Goal: Task Accomplishment & Management: Use online tool/utility

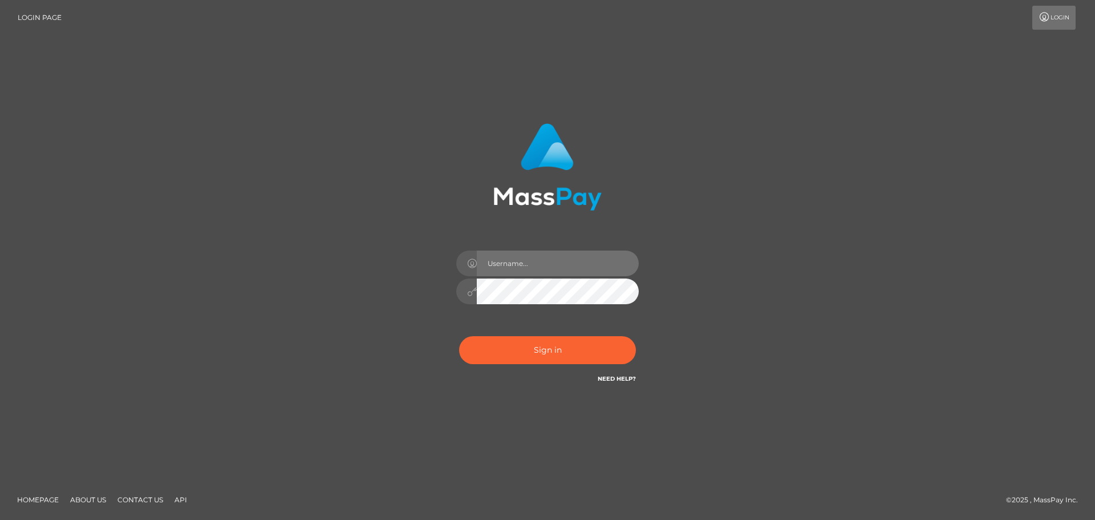
click at [516, 259] on input "text" at bounding box center [558, 263] width 162 height 26
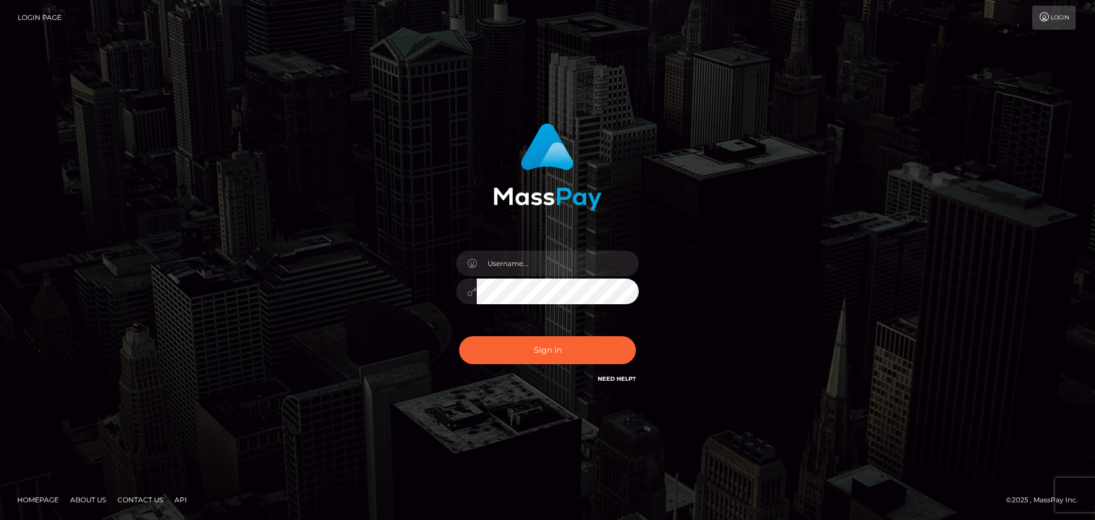
click at [822, 301] on div "Sign in" at bounding box center [548, 260] width 650 height 290
click at [521, 269] on input "text" at bounding box center [558, 263] width 162 height 26
type input "Veronica"
click at [571, 346] on button "Sign in" at bounding box center [547, 350] width 177 height 28
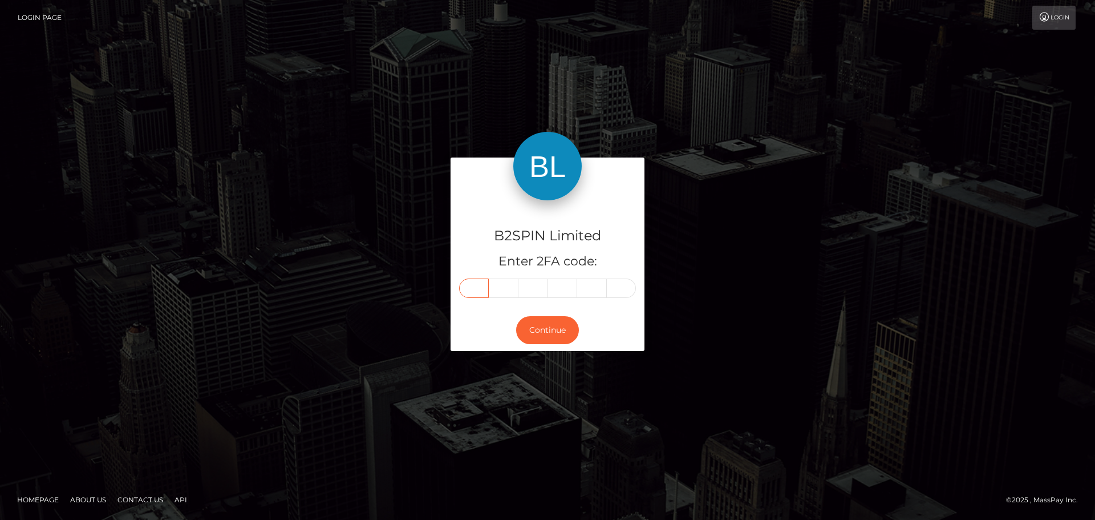
paste input "6"
type input "6"
type input "2"
type input "4"
type input "0"
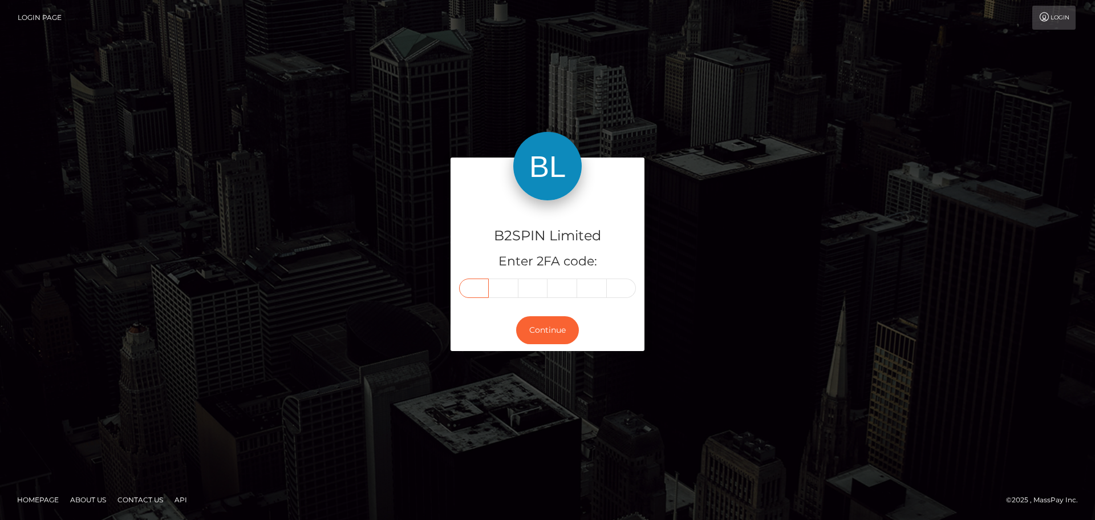
type input "6"
type input "5"
click at [565, 321] on button "Continue" at bounding box center [547, 330] width 63 height 28
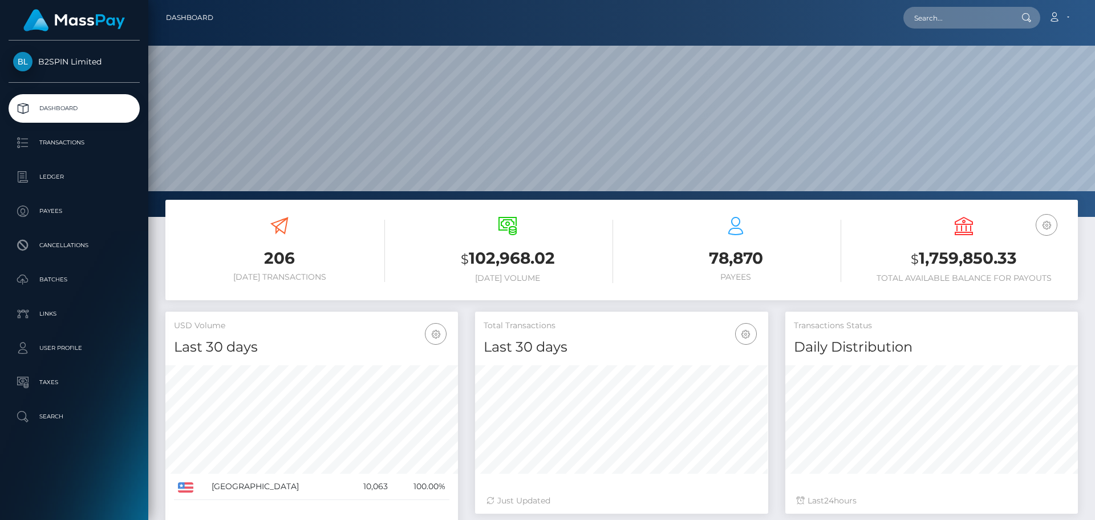
scroll to position [203, 293]
click at [997, 13] on input "text" at bounding box center [957, 18] width 107 height 22
paste input "2cd2011c-d72f-4434-86fb-aeebe44c7e77"
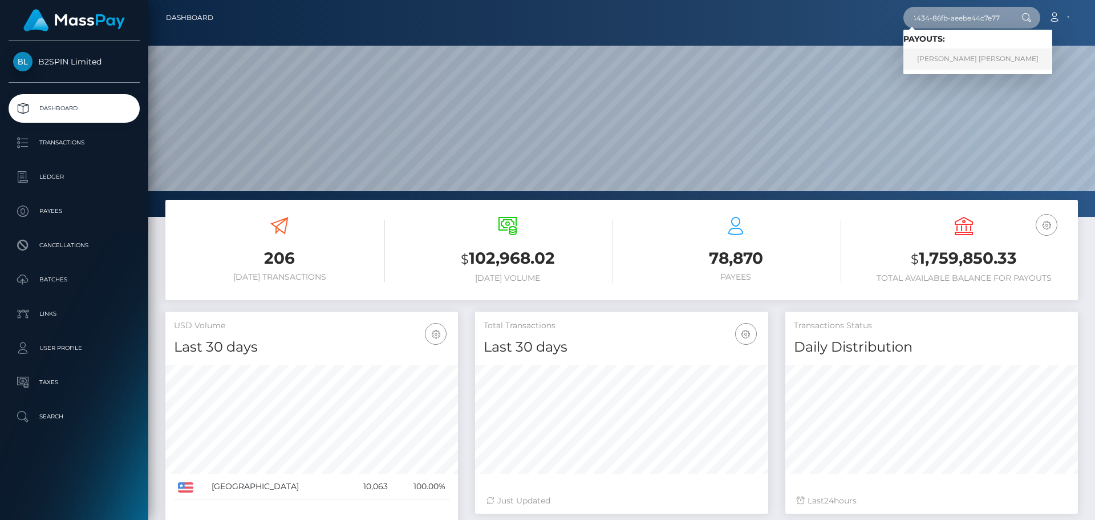
type input "2cd2011c-d72f-4434-86fb-aeebe44c7e77"
click at [956, 58] on link "TIMMY TAM LOU" at bounding box center [978, 58] width 149 height 21
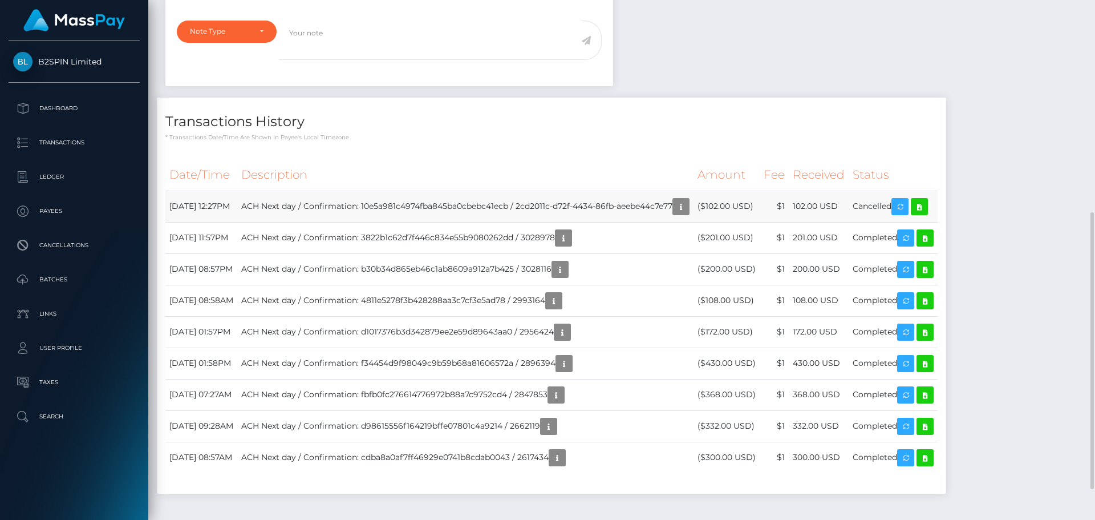
scroll to position [137, 293]
click at [927, 214] on icon at bounding box center [920, 207] width 14 height 14
click at [54, 134] on link "Transactions" at bounding box center [74, 142] width 131 height 29
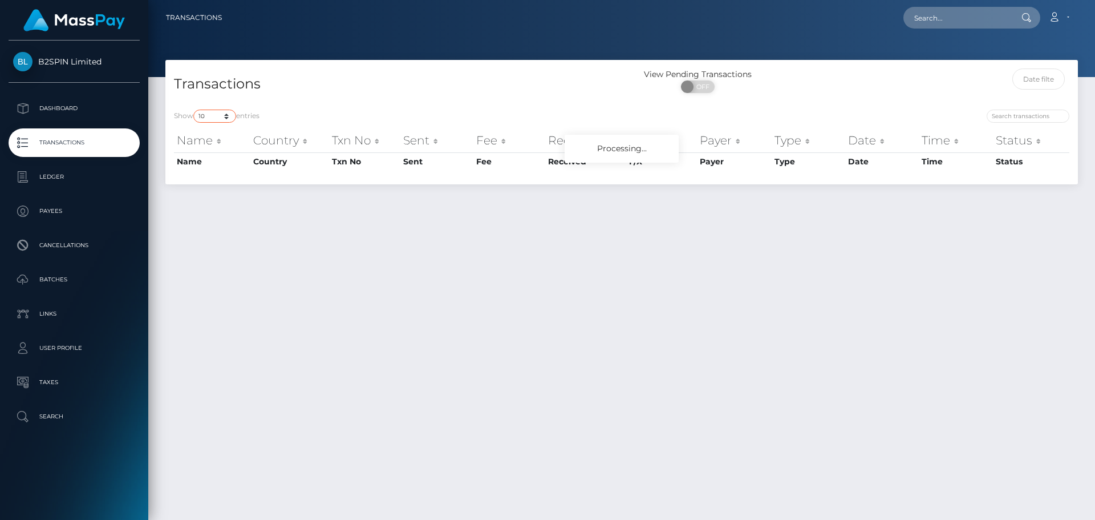
click at [227, 116] on select "10 25 50 100 250 500 1,000 3,500" at bounding box center [214, 116] width 43 height 13
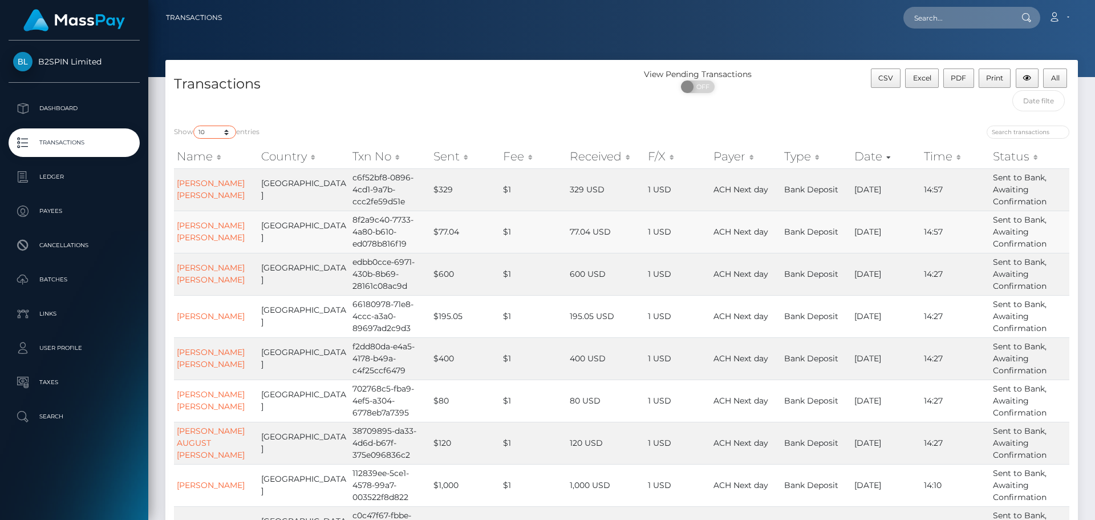
select select "3500"
click at [195, 126] on select "10 25 50 100 250 500 1,000 3,500" at bounding box center [214, 132] width 43 height 13
click at [704, 91] on span "OFF" at bounding box center [702, 86] width 29 height 13
checkbox input "true"
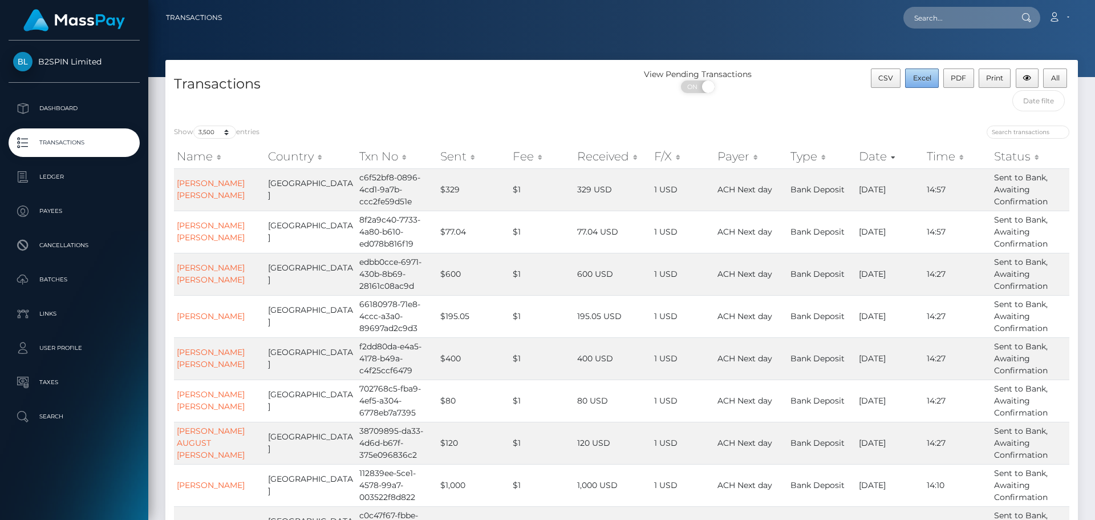
click at [917, 76] on span "Excel" at bounding box center [922, 78] width 18 height 9
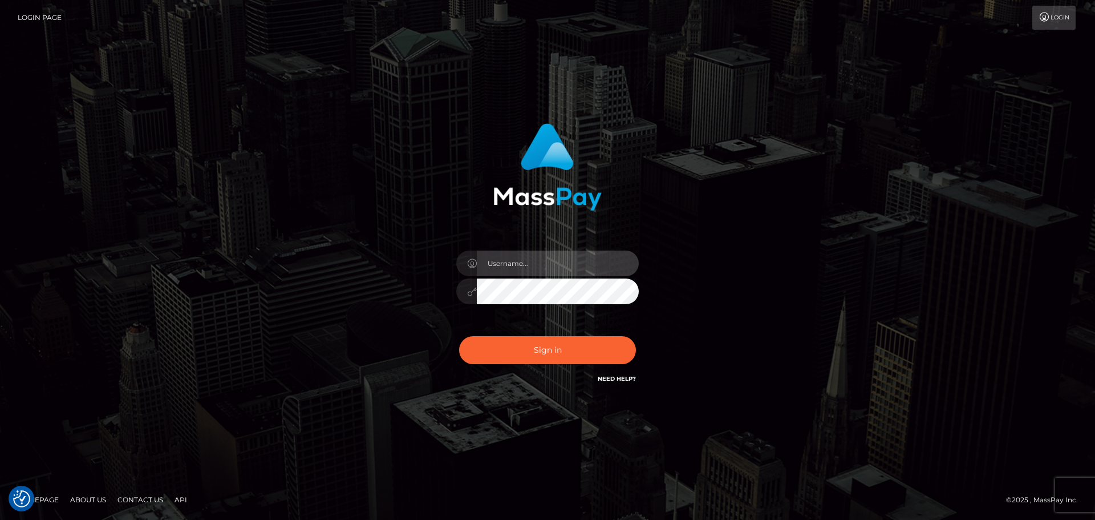
click at [528, 264] on input "text" at bounding box center [558, 263] width 162 height 26
type input "Veronica"
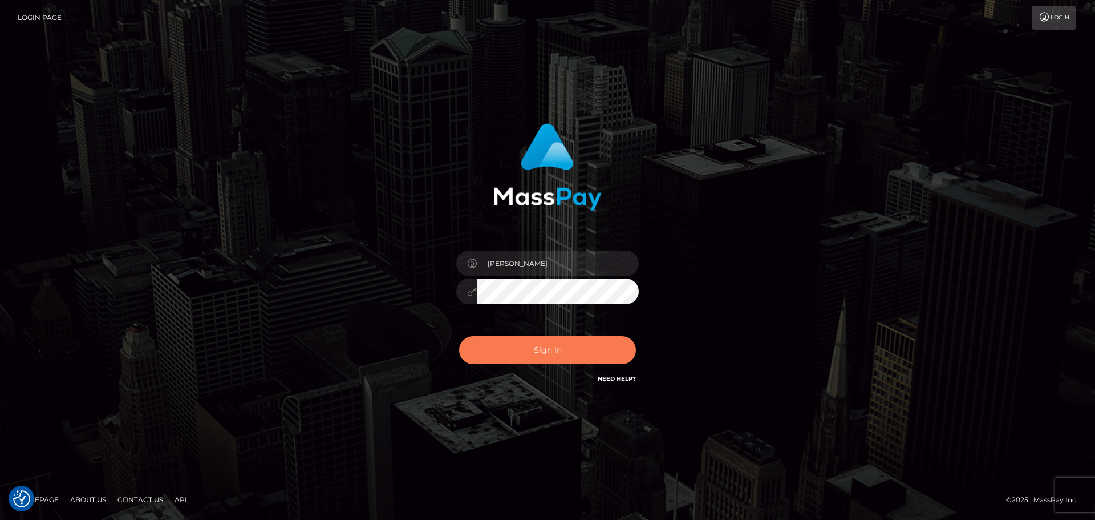
click at [565, 361] on button "Sign in" at bounding box center [547, 350] width 177 height 28
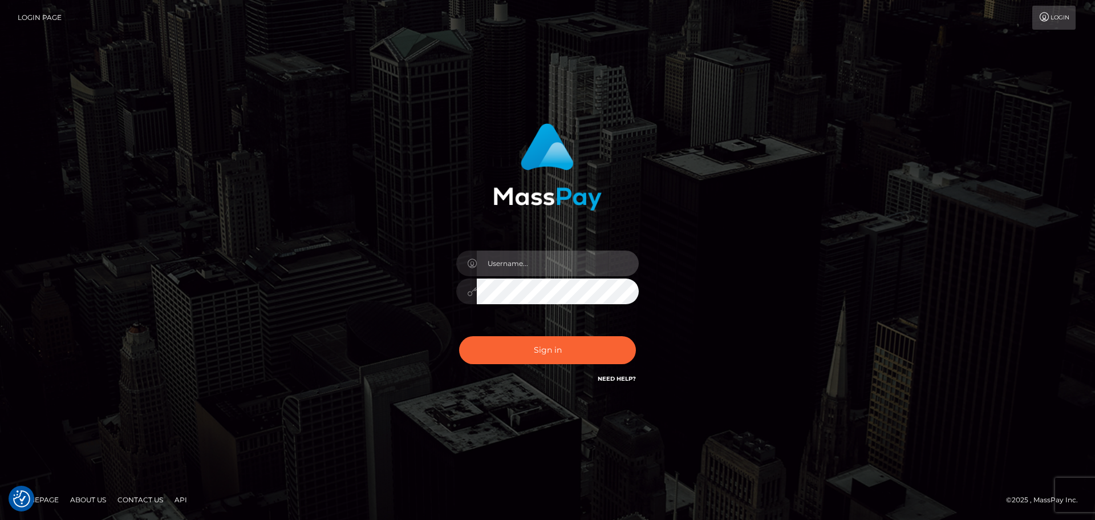
click at [535, 268] on input "text" at bounding box center [558, 263] width 162 height 26
type input "[PERSON_NAME]"
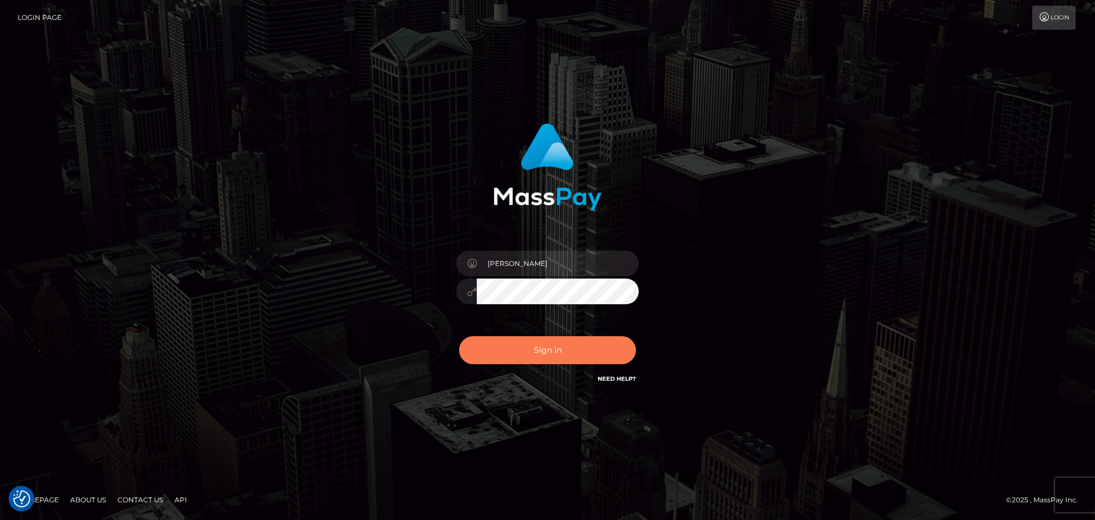
click at [560, 346] on button "Sign in" at bounding box center [547, 350] width 177 height 28
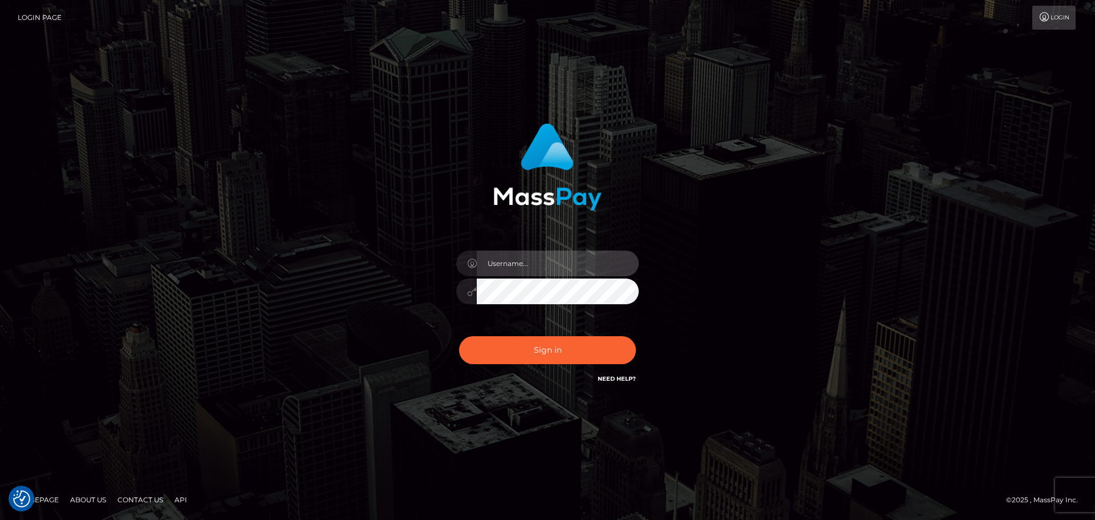
click at [510, 264] on input "text" at bounding box center [558, 263] width 162 height 26
type input "[PERSON_NAME]"
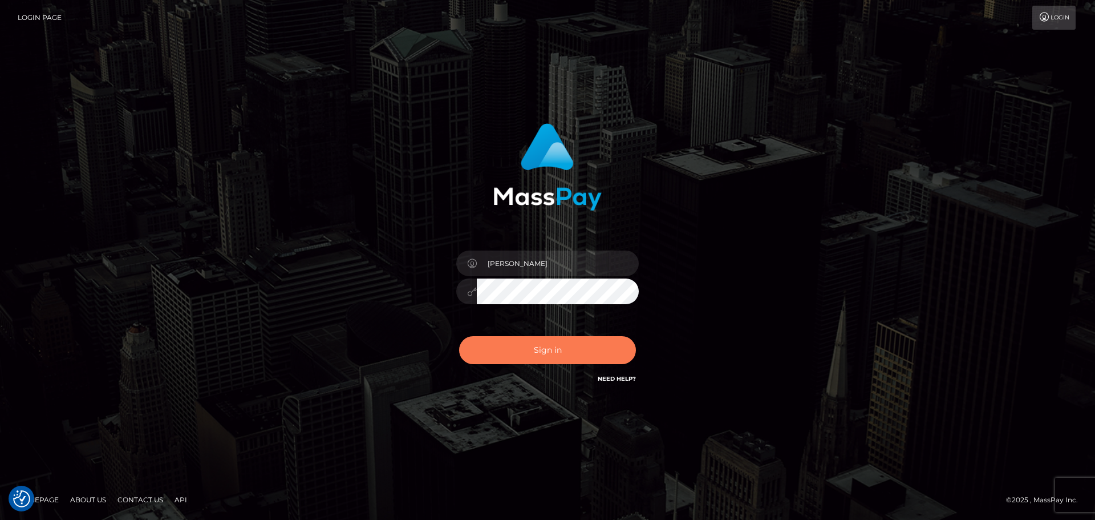
click at [547, 339] on button "Sign in" at bounding box center [547, 350] width 177 height 28
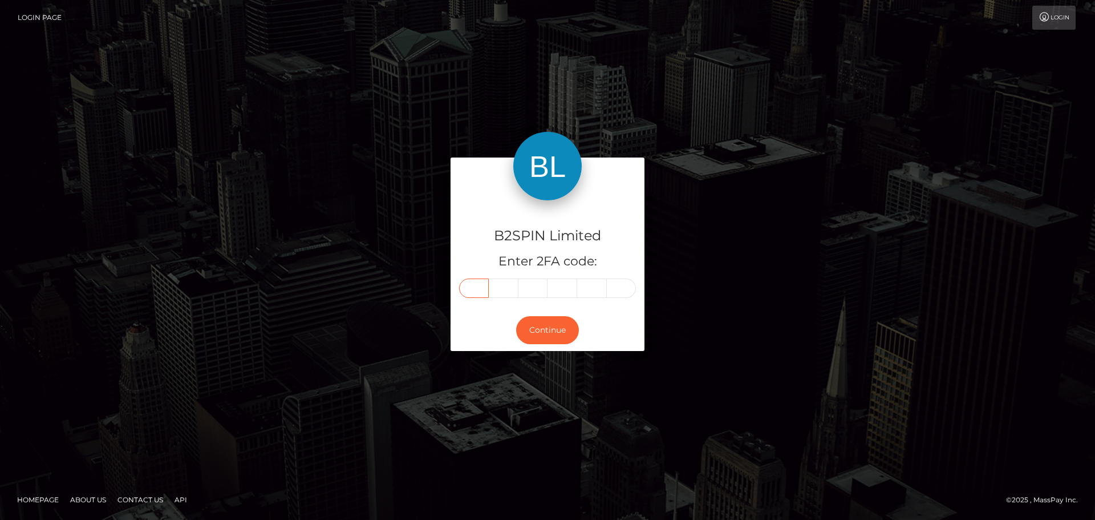
paste input "7"
type input "7"
type input "1"
type input "4"
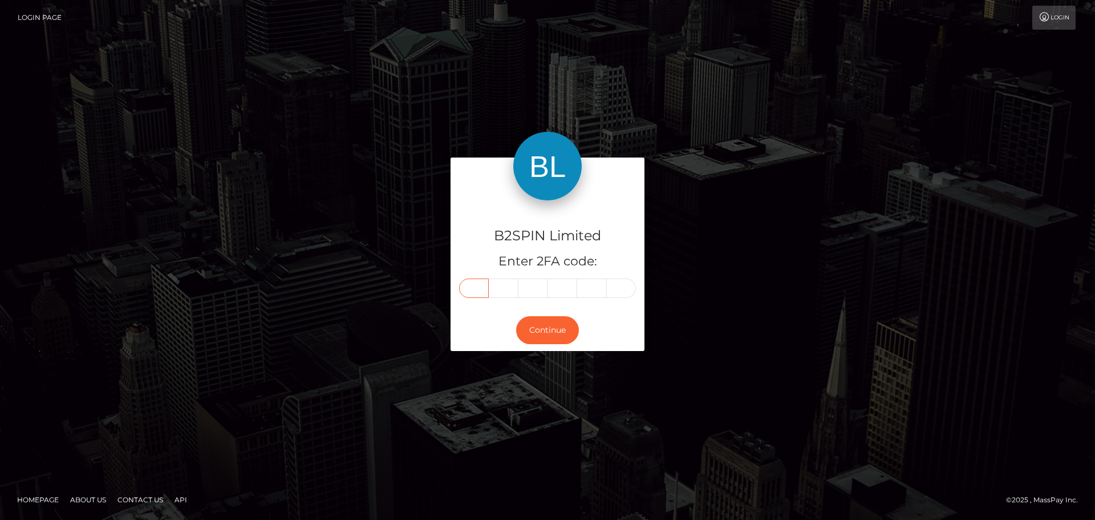
type input "4"
type input "1"
click at [560, 326] on button "Continue" at bounding box center [547, 330] width 63 height 28
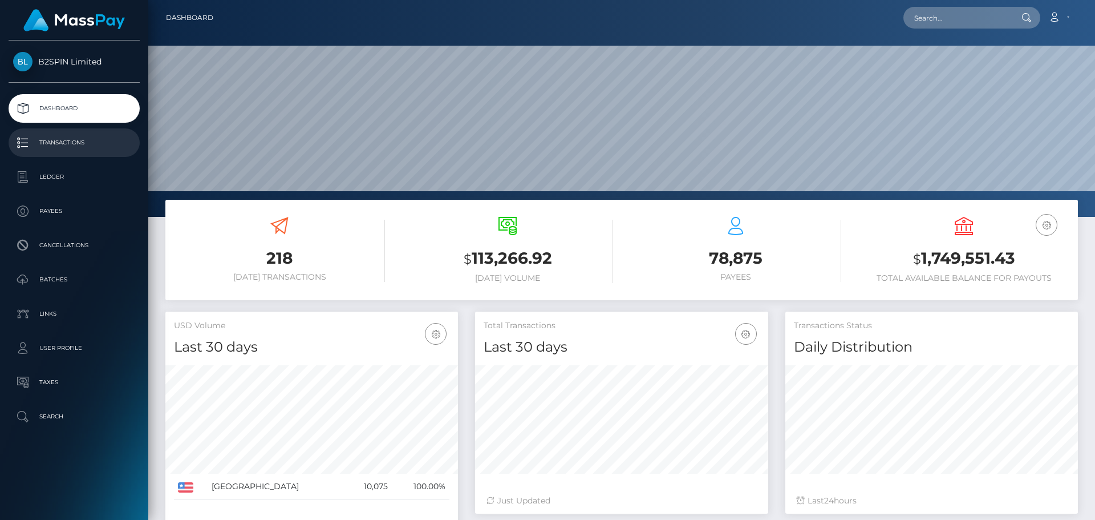
scroll to position [203, 293]
click at [961, 19] on input "text" at bounding box center [957, 18] width 107 height 22
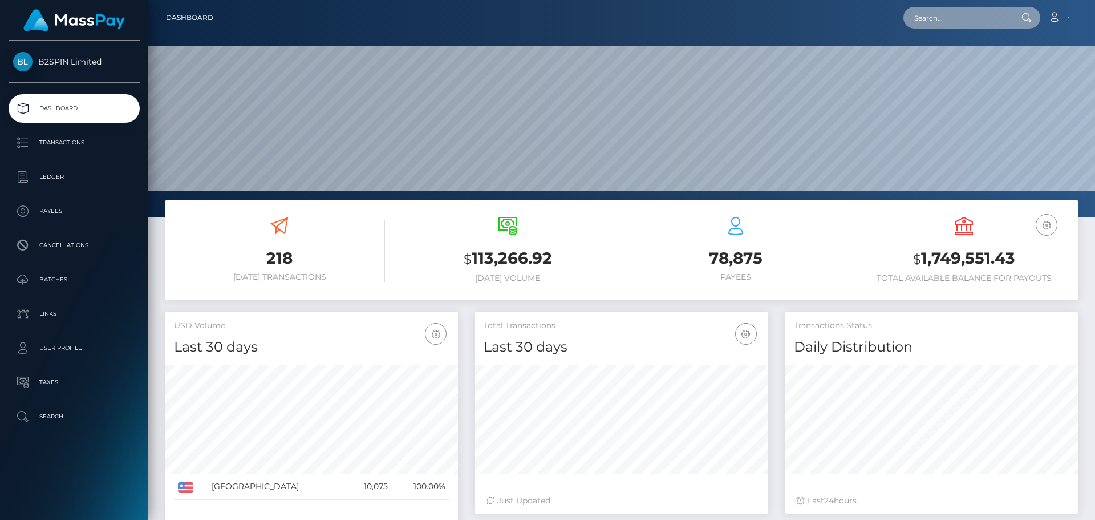
paste input "380be758-1cbd-4877-824c-b5289b88f685"
type input "380be758-1cbd-4877-824c-b5289b88f685"
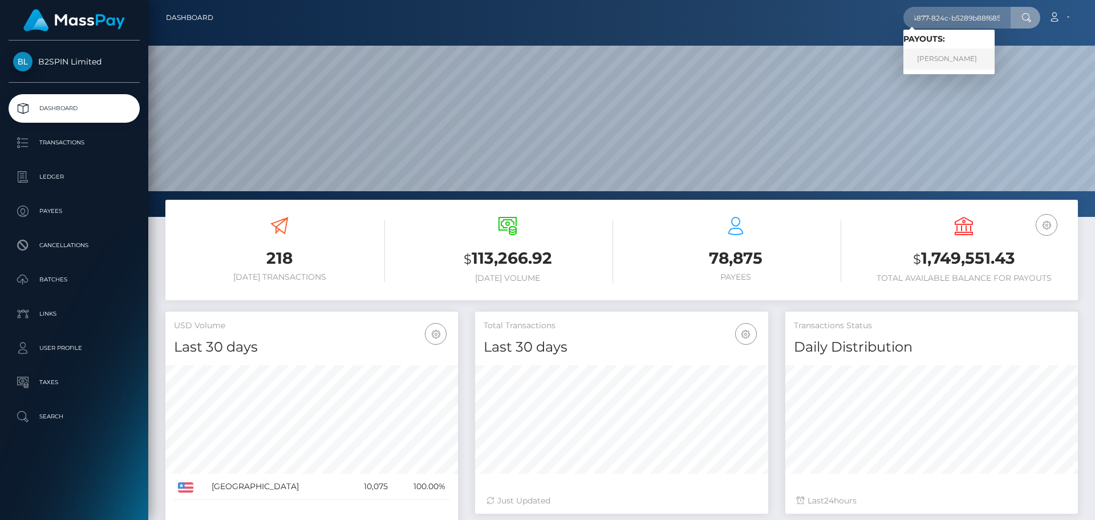
click at [948, 59] on link "RICHARD PAUL WALDRUP" at bounding box center [949, 58] width 91 height 21
